Goal: Task Accomplishment & Management: Use online tool/utility

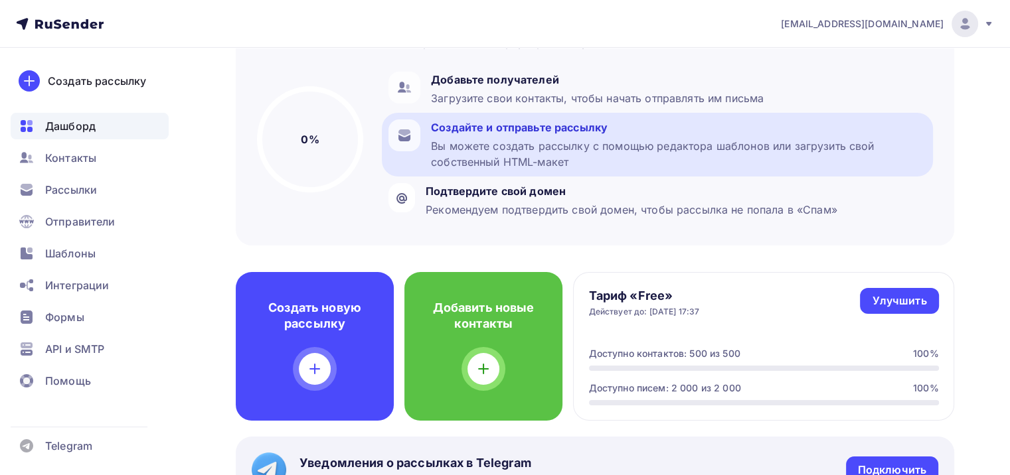
scroll to position [133, 0]
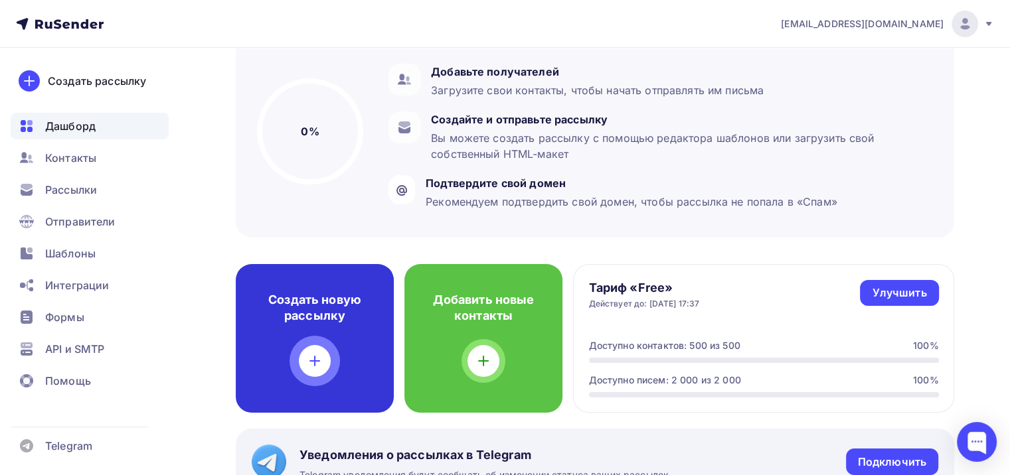
click at [311, 353] on icon at bounding box center [315, 361] width 16 height 16
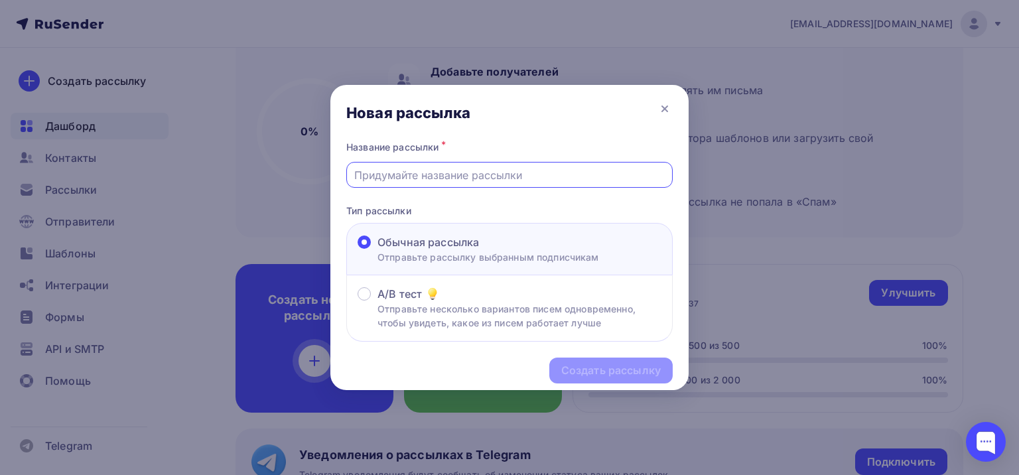
click at [396, 175] on input "text" at bounding box center [509, 175] width 311 height 16
type input "[PERSON_NAME]"
type input "Колодки и ремкомплекты"
click at [619, 369] on div "Создать рассылку" at bounding box center [612, 370] width 100 height 15
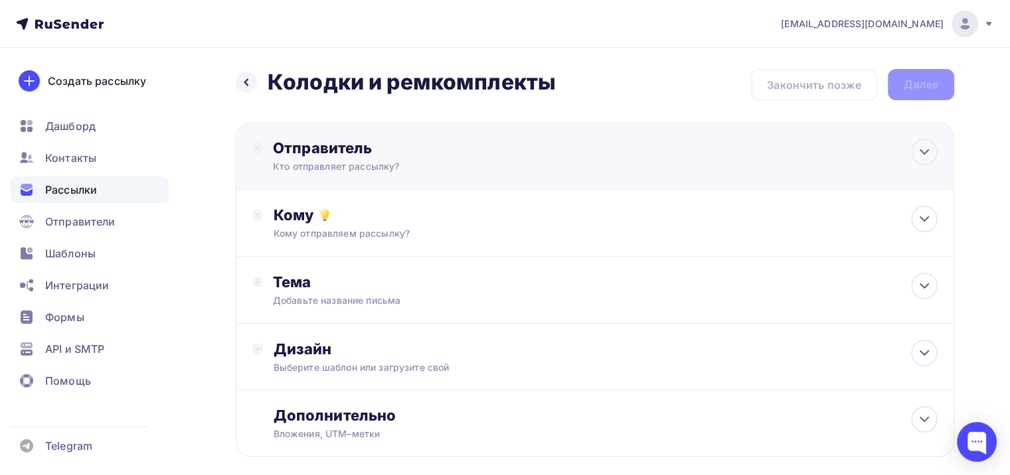
click at [515, 157] on div "Отправитель Кто отправляет рассылку? Email * [EMAIL_ADDRESS][DOMAIN_NAME] [EMAI…" at bounding box center [416, 156] width 287 height 35
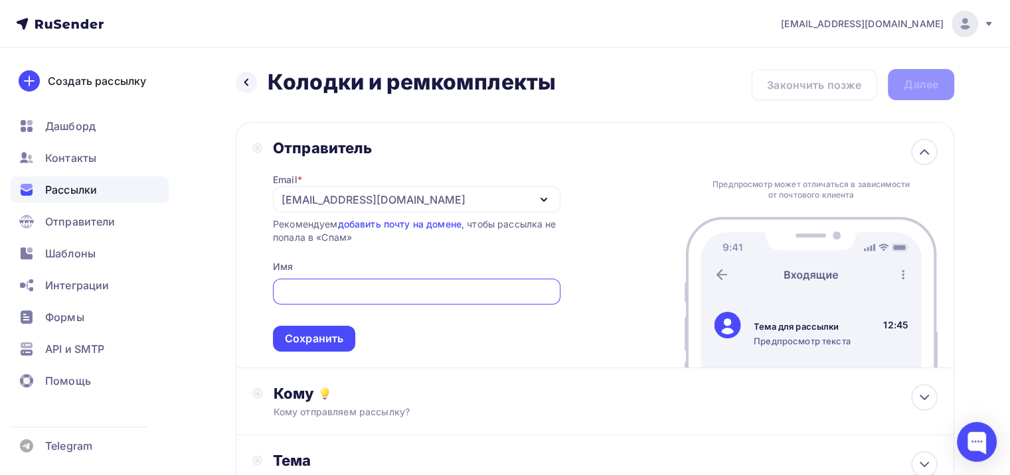
click at [349, 289] on input "text" at bounding box center [416, 292] width 272 height 16
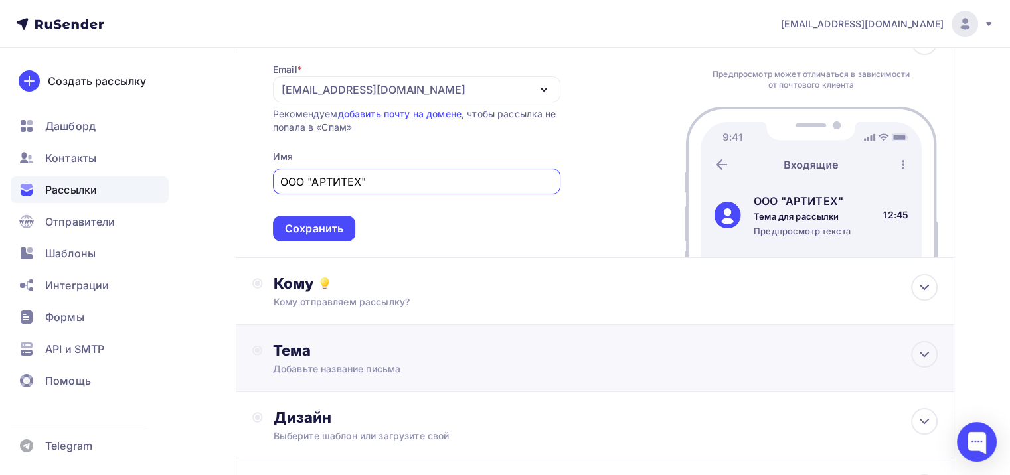
scroll to position [133, 0]
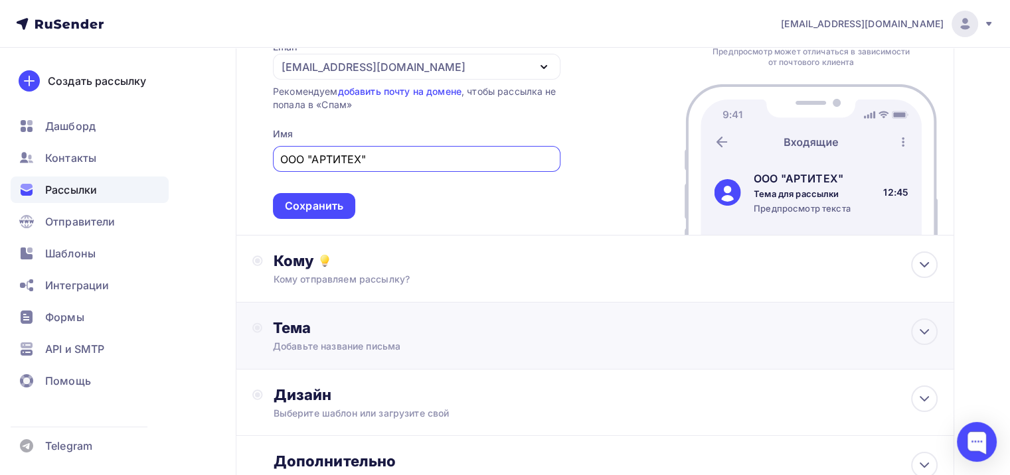
type input "ООО "АРТИТЕХ""
click at [437, 337] on div "Тема Добавьте название письма Тема * Рекомендуем использовать не более 150 симв…" at bounding box center [404, 336] width 262 height 35
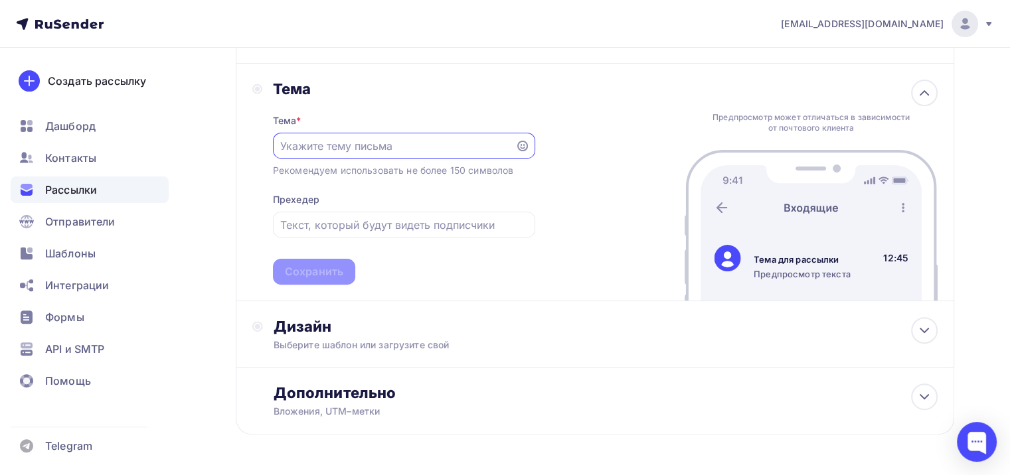
scroll to position [414, 0]
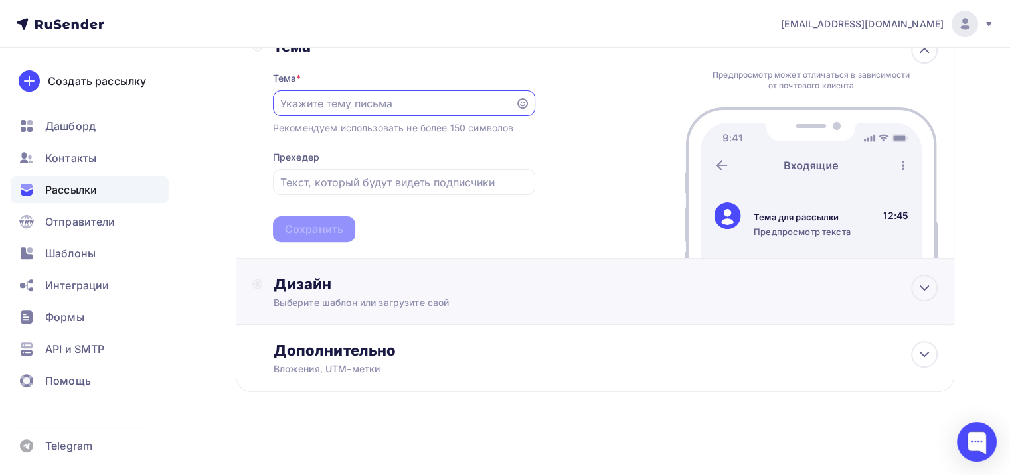
click at [461, 308] on div "Дизайн Выберите шаблон или загрузите свой" at bounding box center [594, 300] width 685 height 50
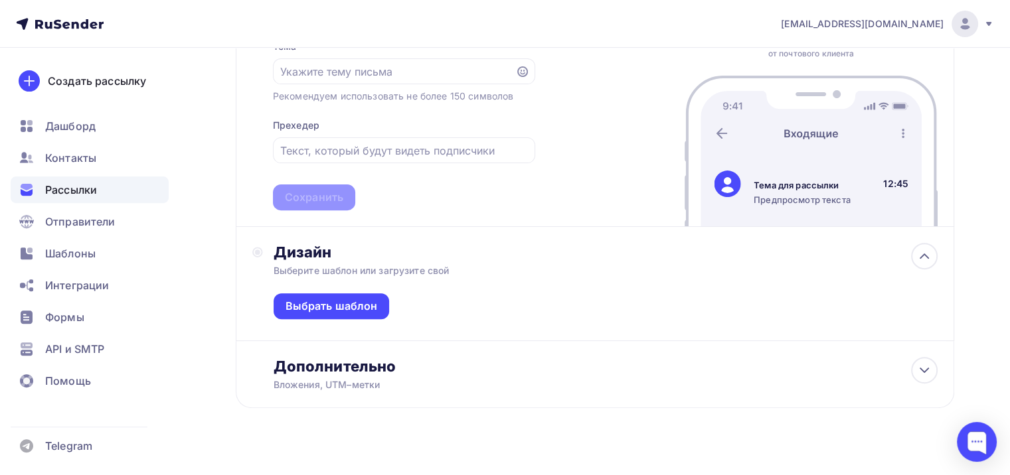
scroll to position [462, 0]
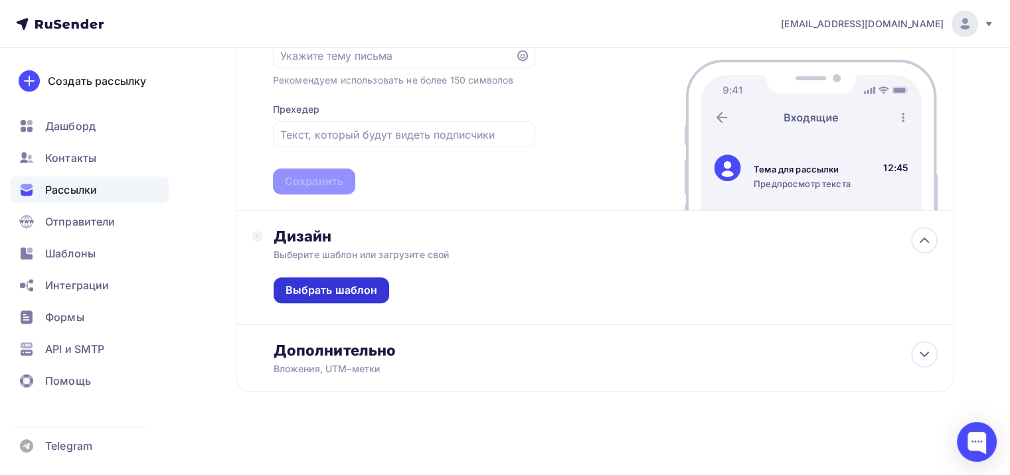
click at [340, 287] on div "Выбрать шаблон" at bounding box center [331, 290] width 92 height 15
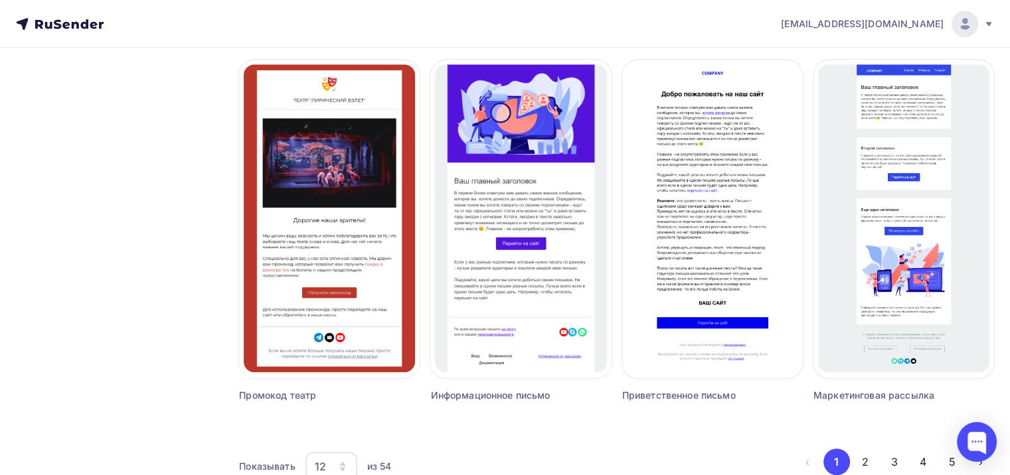
scroll to position [863, 0]
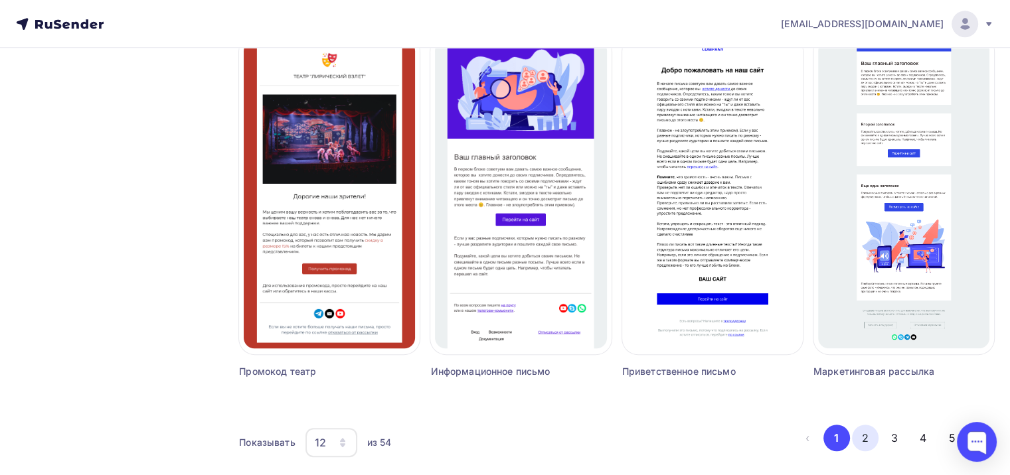
click at [870, 441] on button "2" at bounding box center [865, 438] width 27 height 27
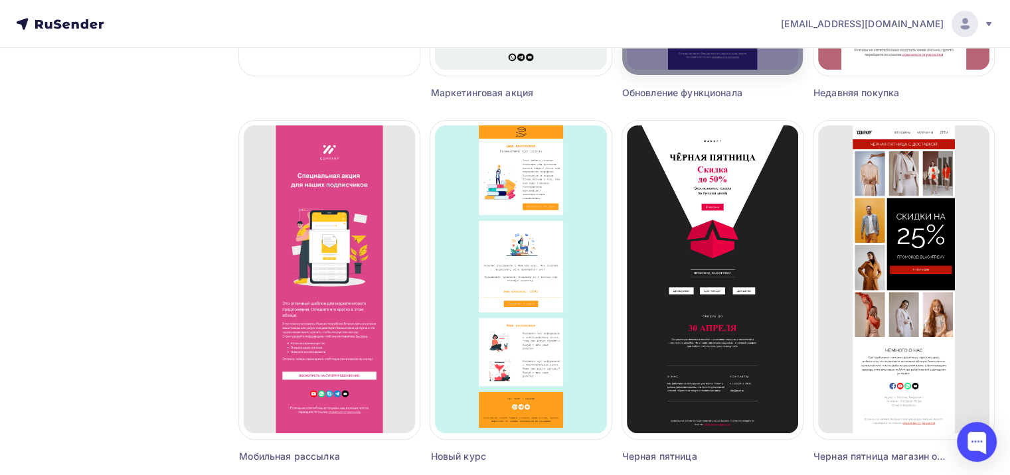
scroll to position [265, 0]
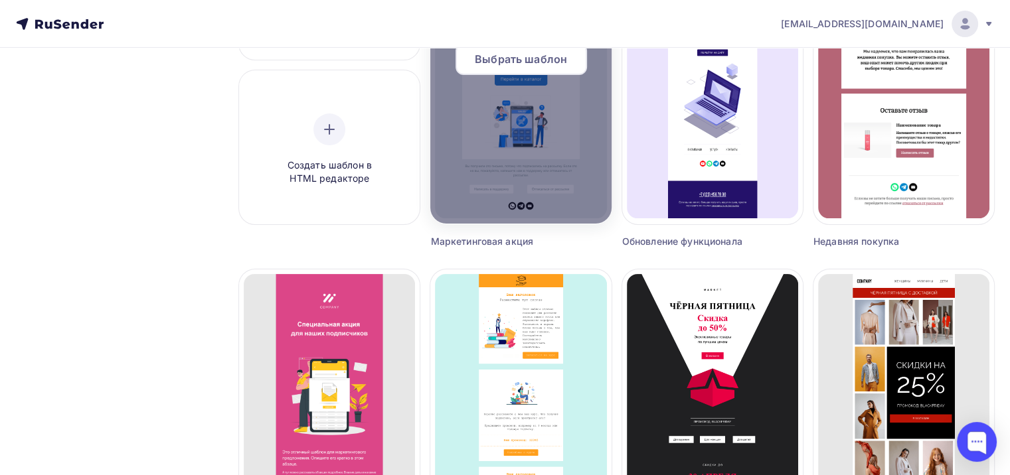
click at [525, 151] on div at bounding box center [520, 64] width 181 height 319
click at [521, 64] on span "Выбрать шаблон" at bounding box center [521, 59] width 92 height 16
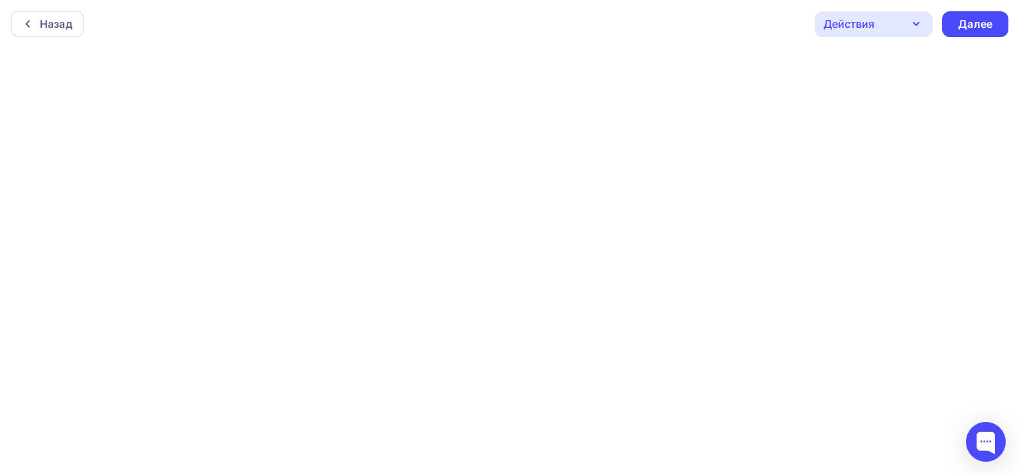
click at [600, 85] on div at bounding box center [509, 261] width 1019 height 427
